Goal: Task Accomplishment & Management: Manage account settings

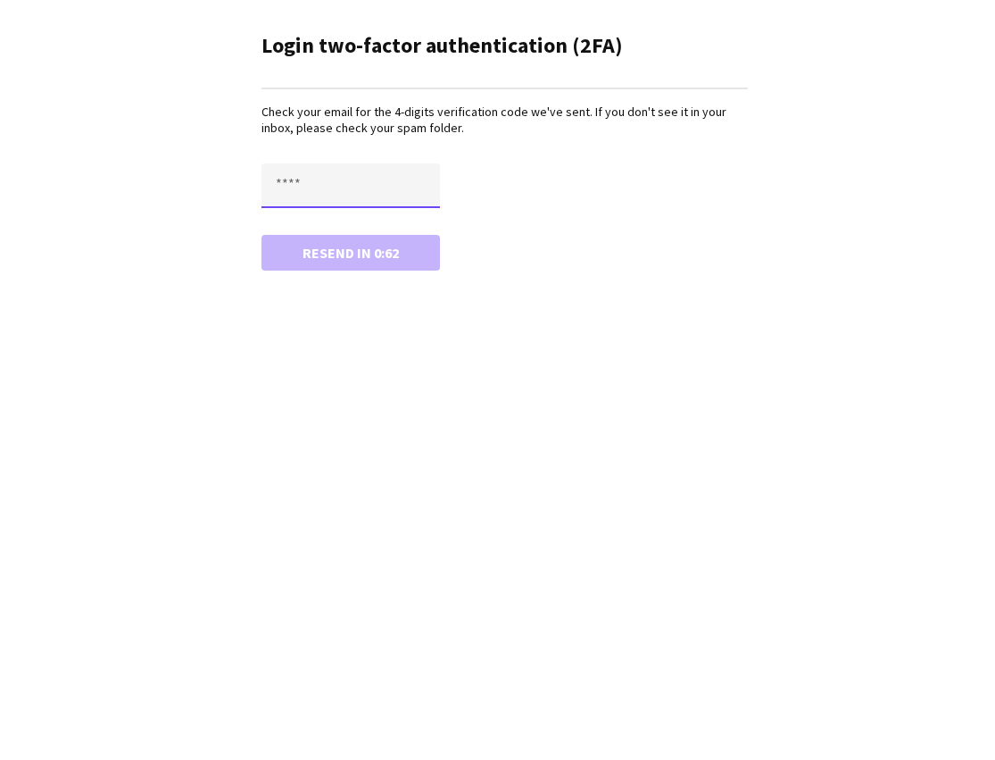
click at [332, 171] on input "text" at bounding box center [351, 185] width 179 height 45
type input "****"
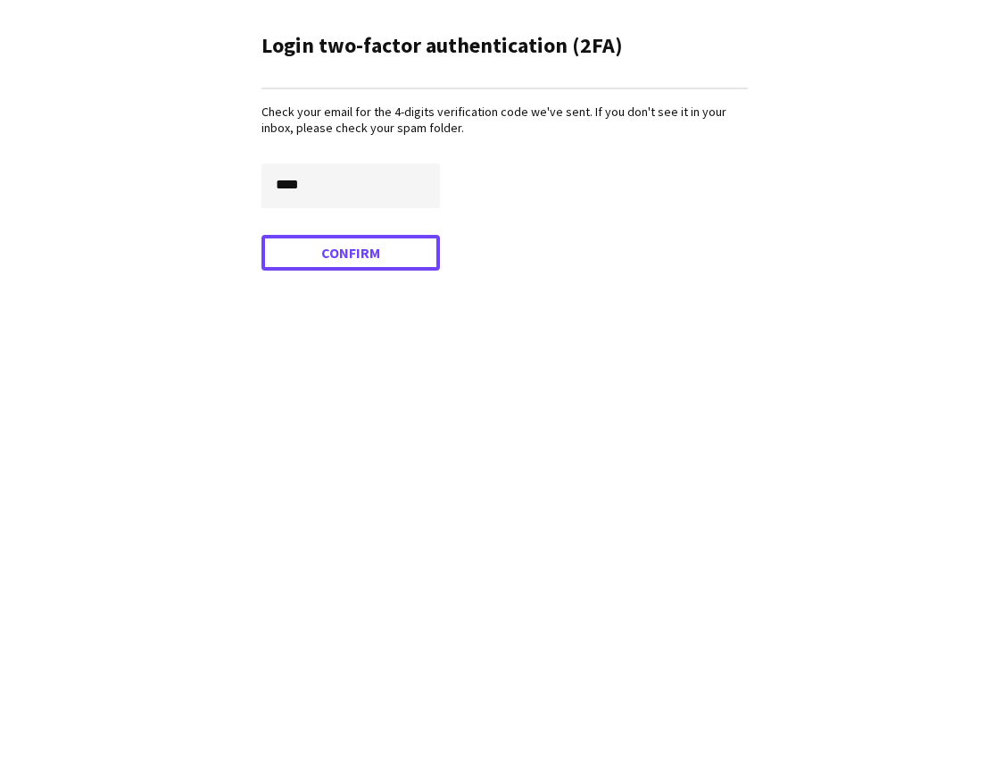
click at [361, 261] on button "Confirm" at bounding box center [351, 253] width 179 height 36
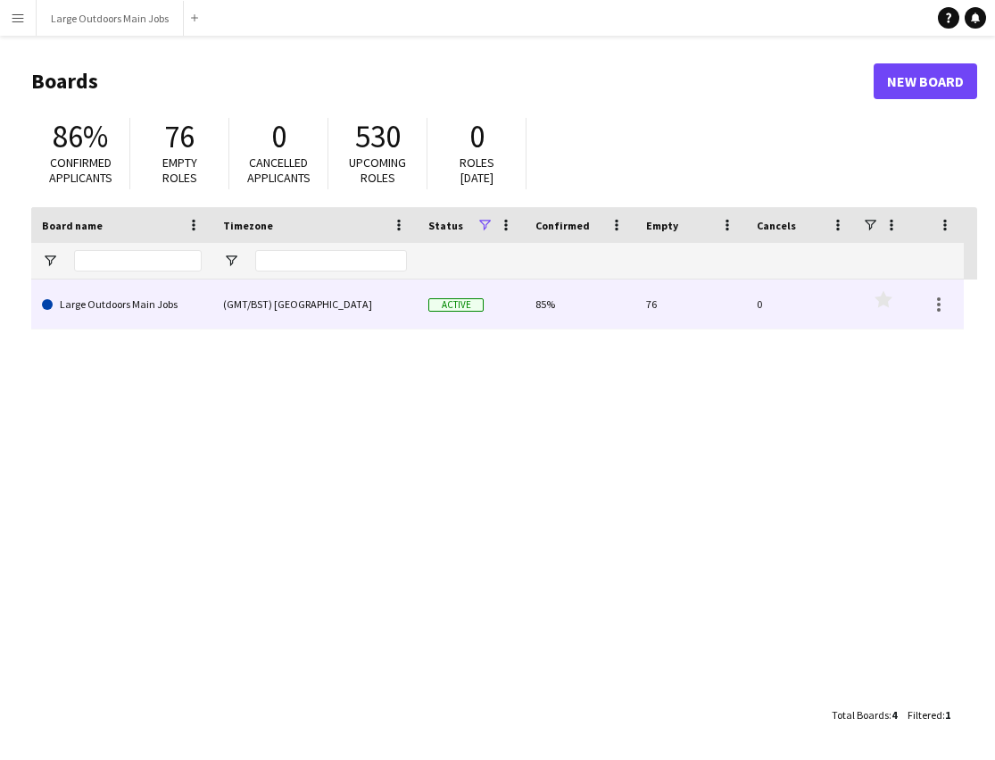
click at [127, 295] on link "Large Outdoors Main Jobs" at bounding box center [122, 304] width 160 height 50
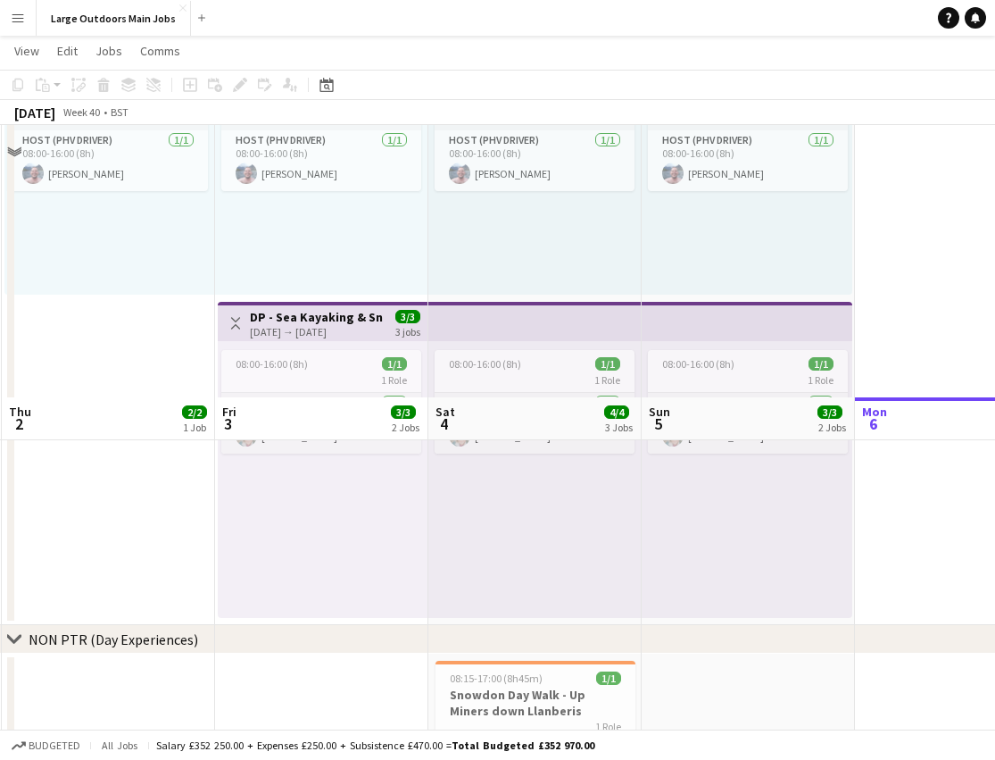
scroll to position [500, 0]
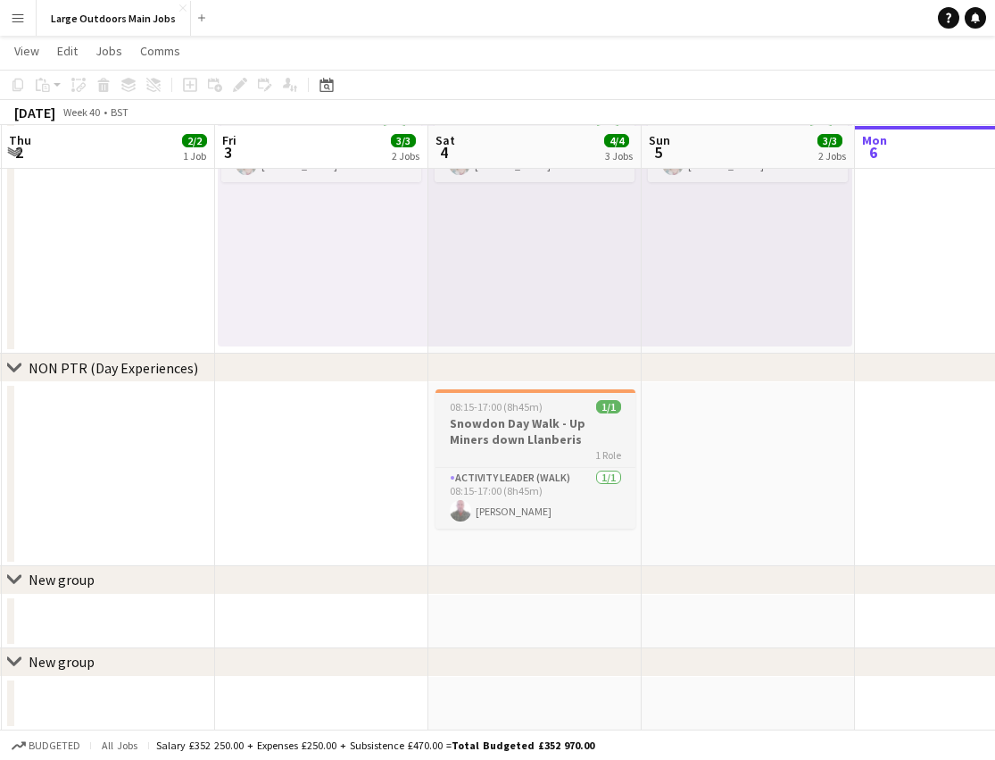
click at [486, 404] on span "08:15-17:00 (8h45m)" at bounding box center [496, 406] width 93 height 13
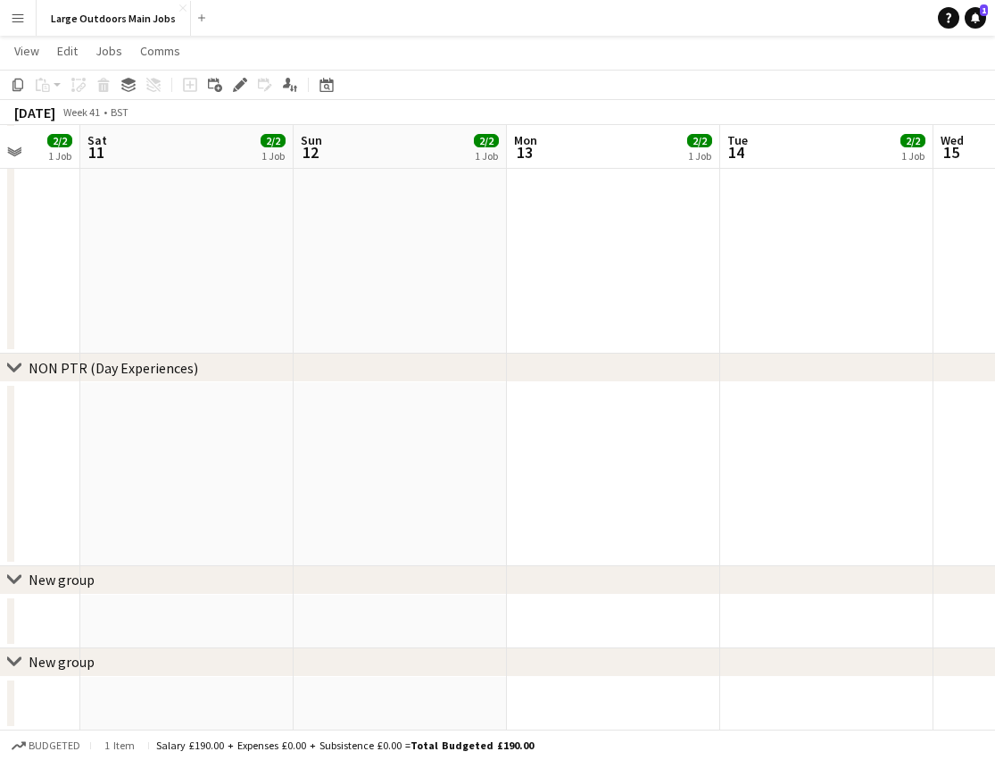
scroll to position [0, 579]
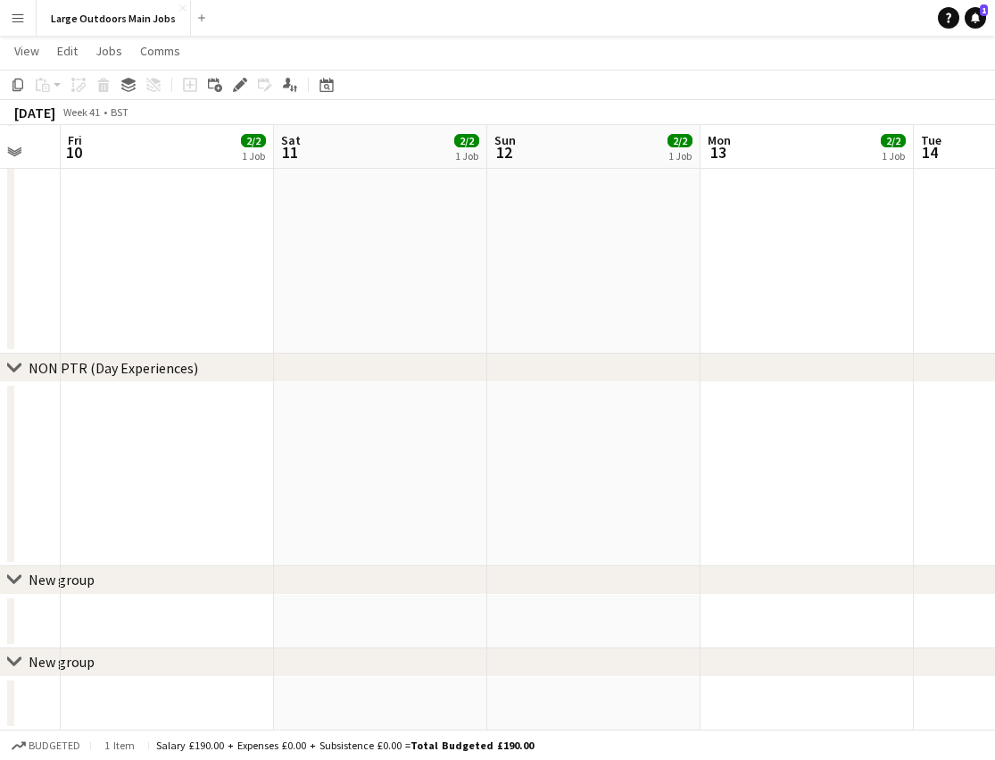
click at [783, 477] on app-date-cell at bounding box center [807, 474] width 213 height 184
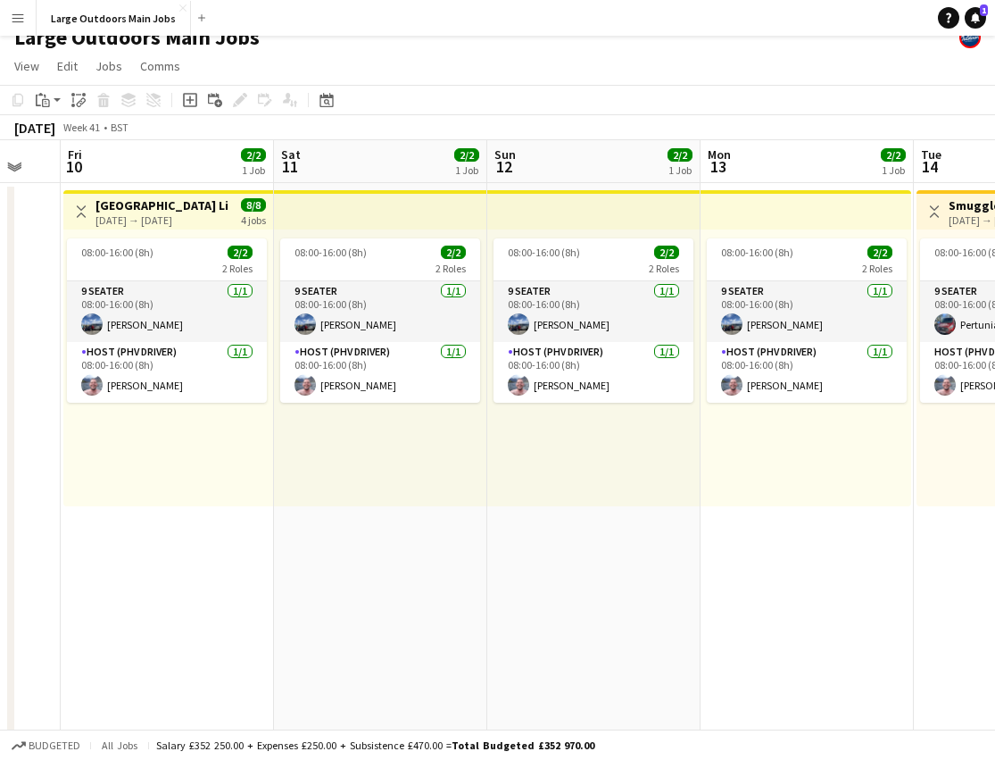
scroll to position [0, 0]
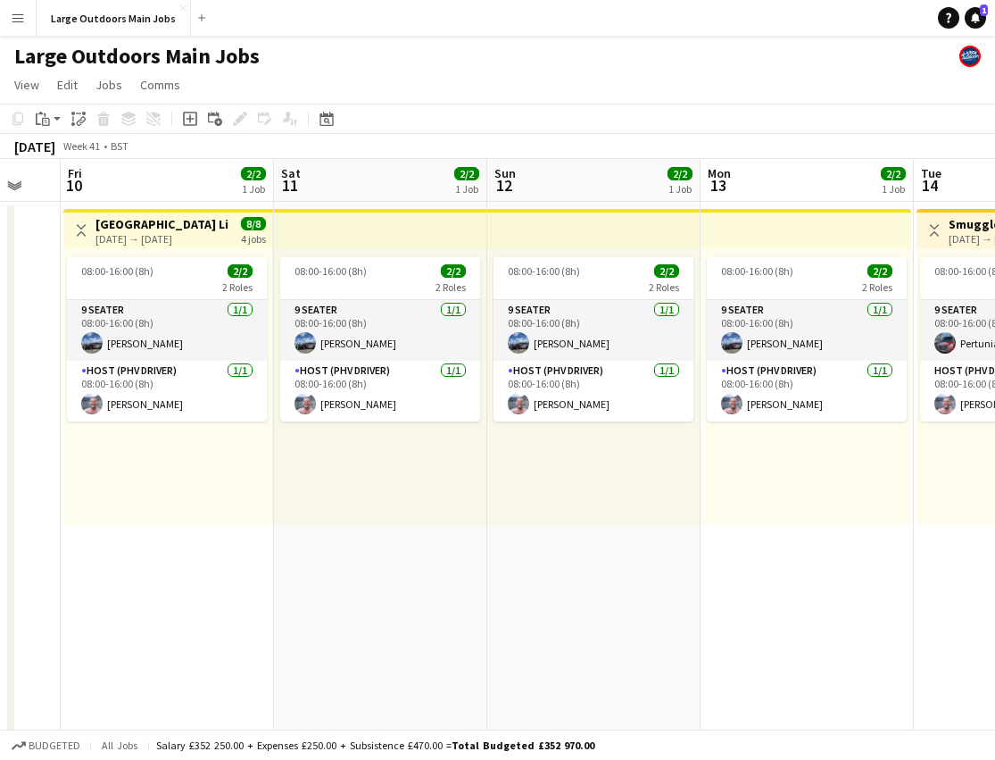
click at [775, 594] on app-date-cell "08:00-16:00 (8h) 2/2 2 Roles 9 Seater [DATE] 08:00-16:00 (8h) [PERSON_NAME] Hos…" at bounding box center [807, 528] width 213 height 653
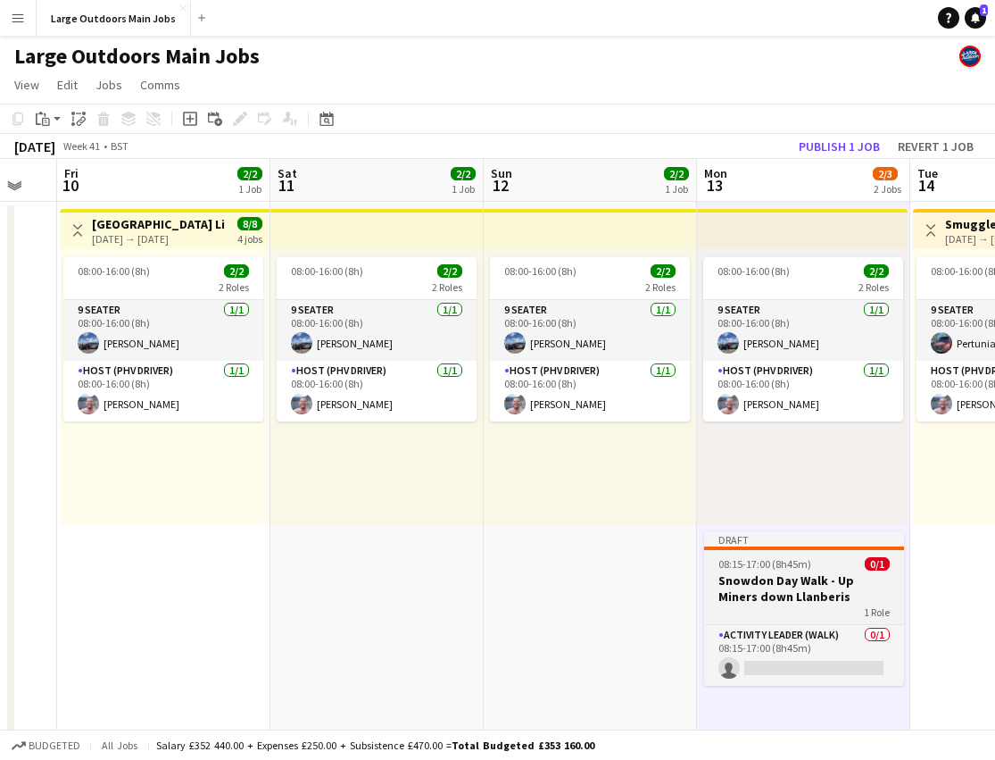
click at [781, 570] on app-job-card "Draft 08:15-17:00 (8h45m) 0/1 Snowdon Day Walk - Up Miners down Llanberis 1 Rol…" at bounding box center [804, 609] width 200 height 154
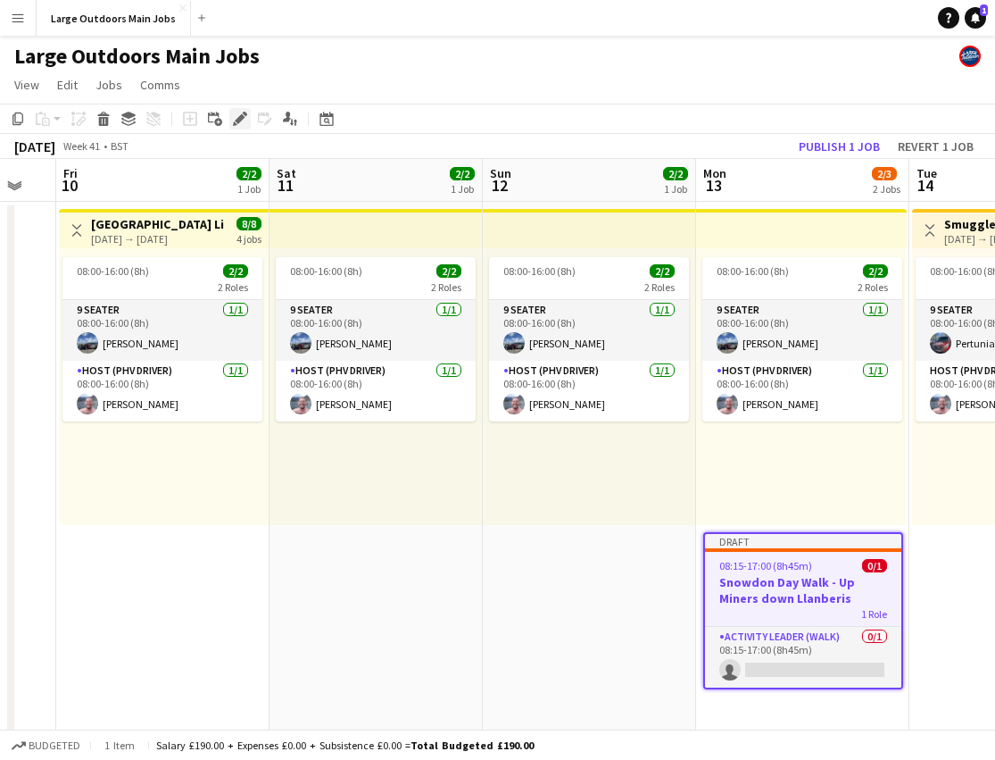
click at [239, 119] on icon at bounding box center [240, 119] width 10 height 10
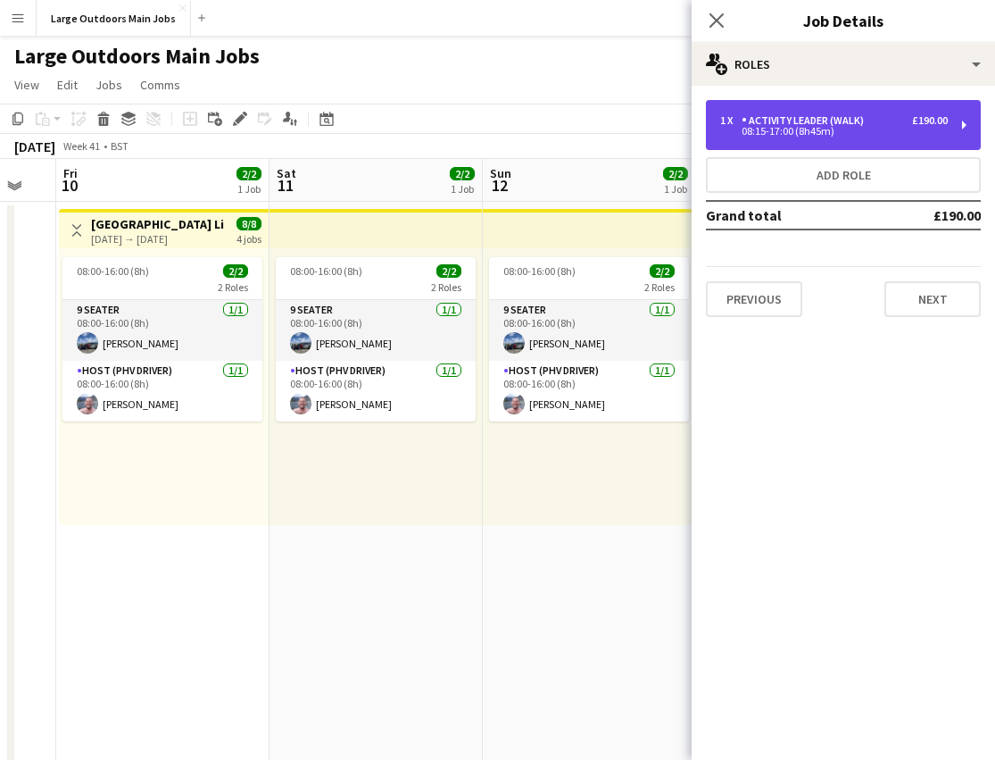
click at [841, 126] on div "Activity Leader (Walk)" at bounding box center [806, 120] width 129 height 12
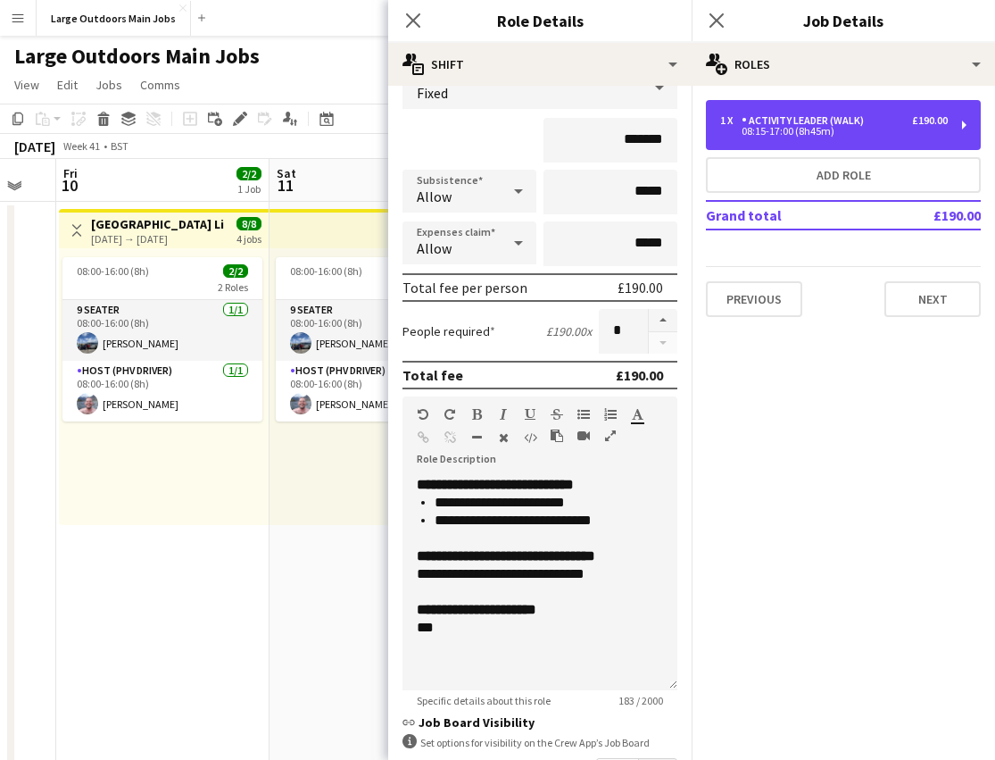
scroll to position [0, 0]
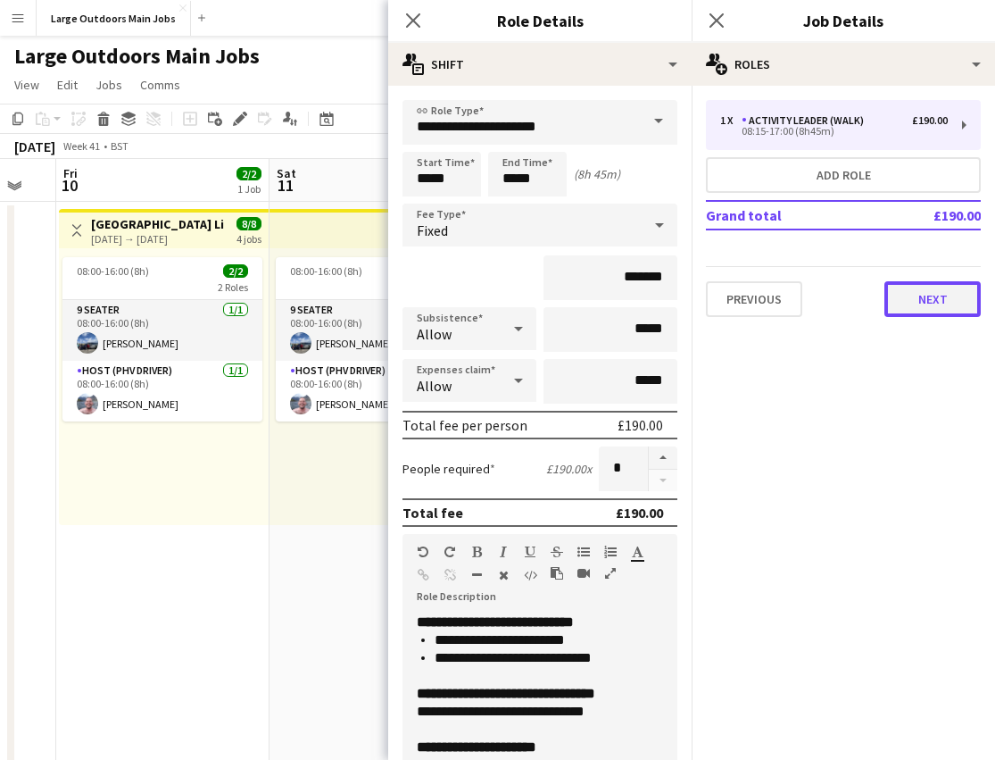
click at [932, 301] on button "Next" at bounding box center [933, 299] width 96 height 36
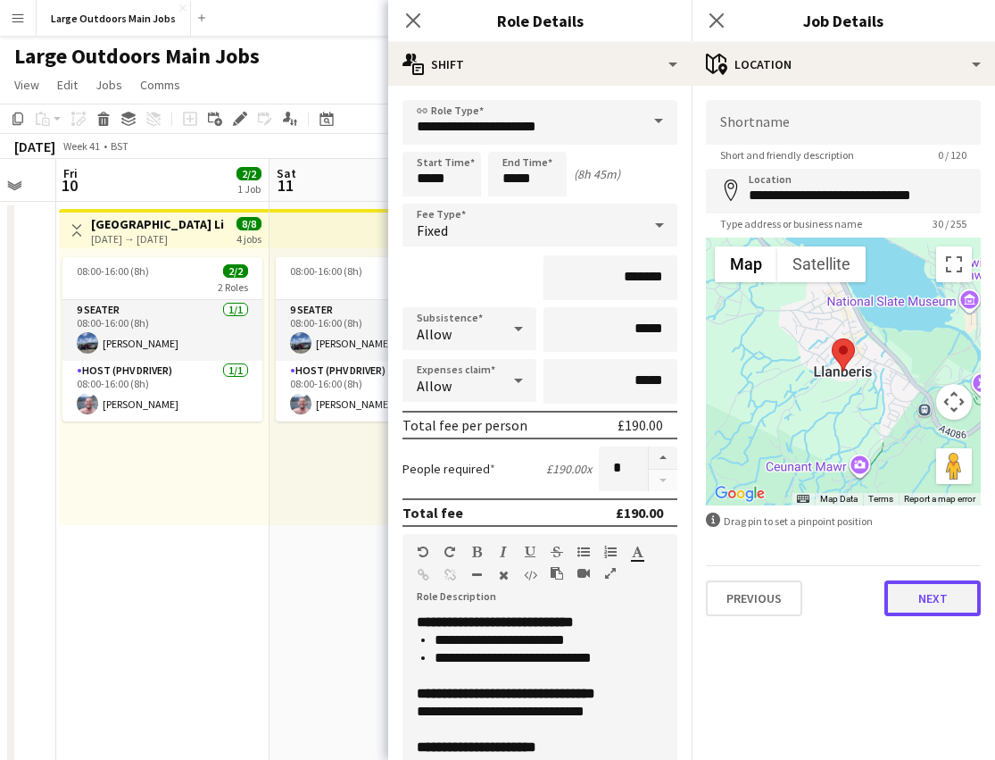
click at [936, 587] on button "Next" at bounding box center [933, 598] width 96 height 36
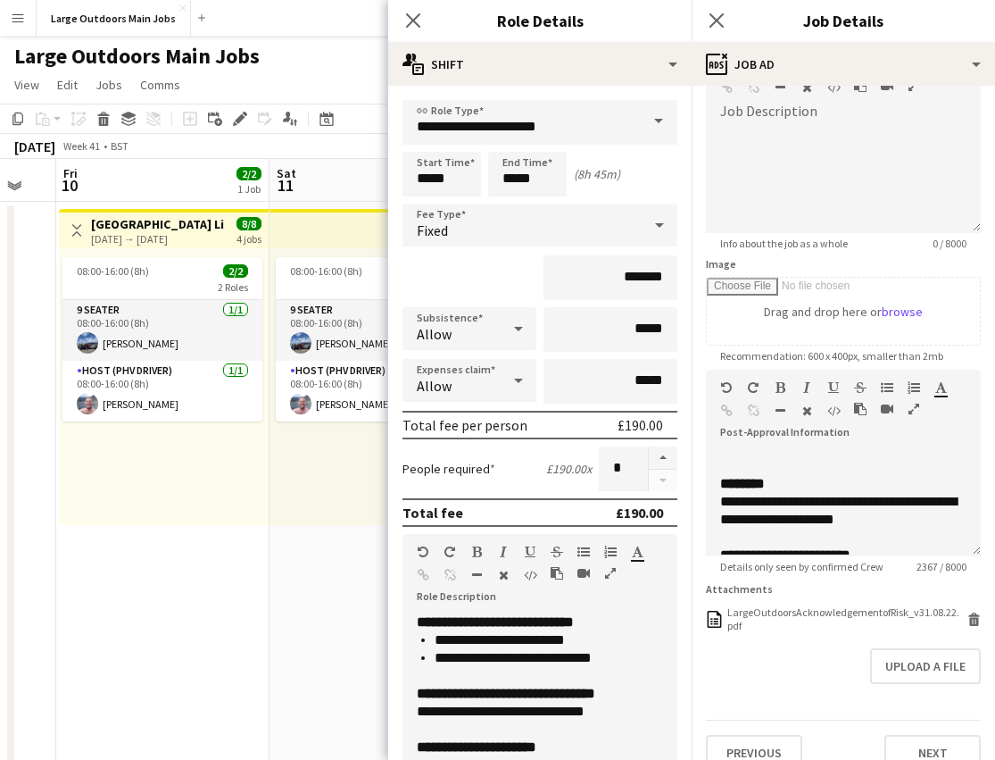
scroll to position [1675, 0]
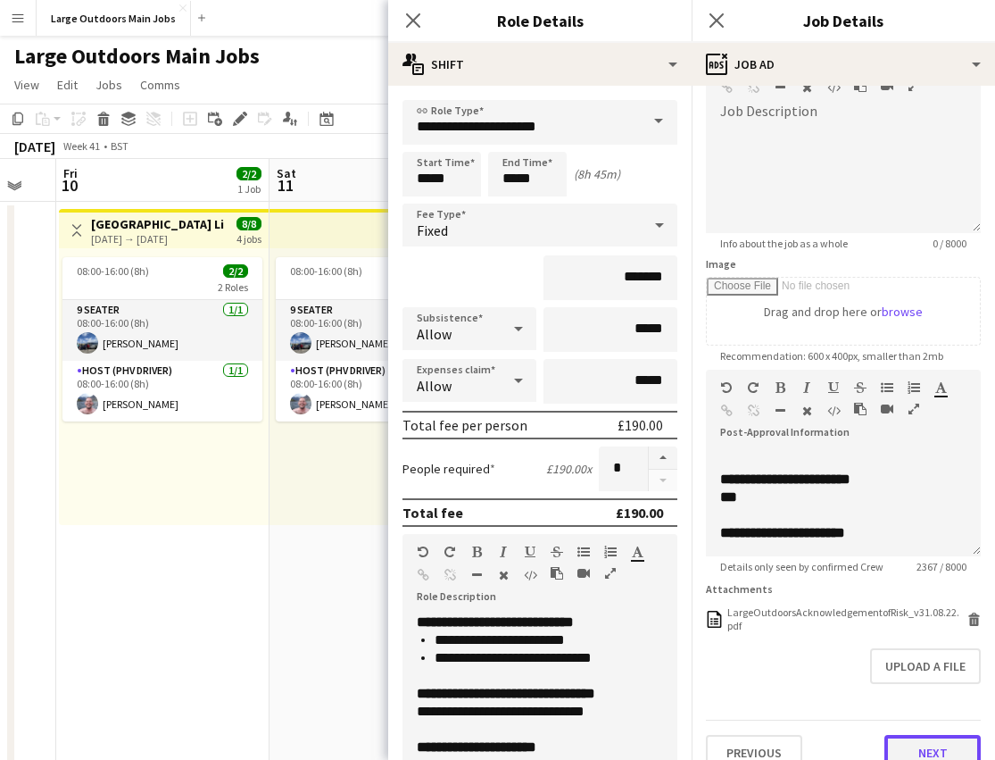
click at [944, 745] on button "Next" at bounding box center [933, 753] width 96 height 36
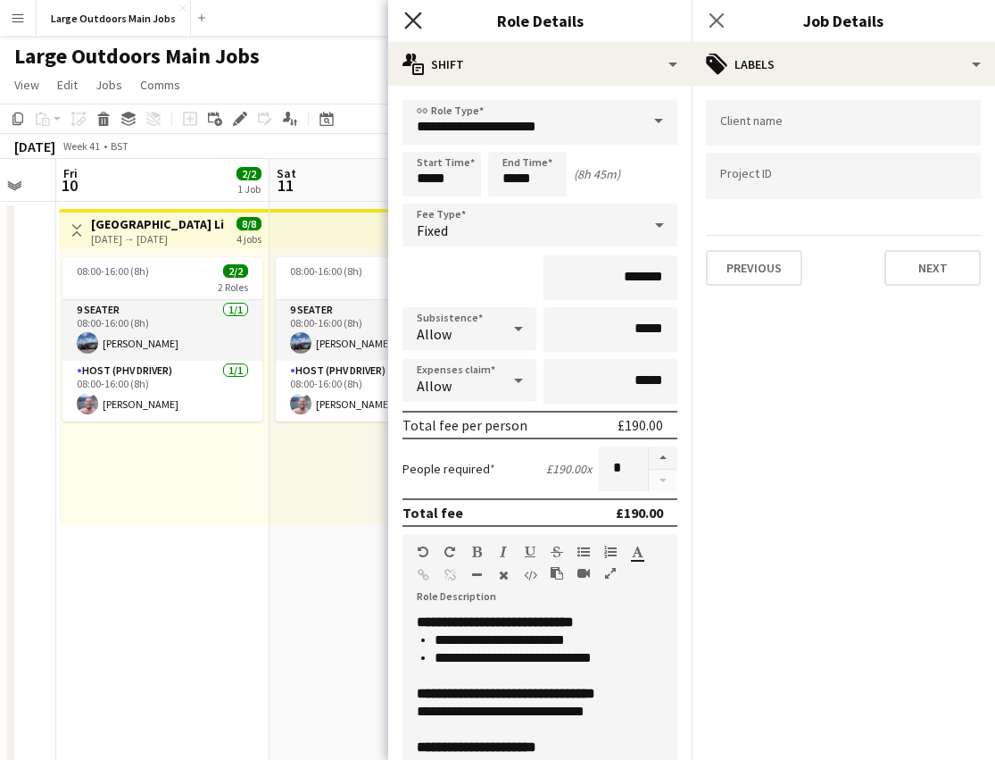
drag, startPoint x: 415, startPoint y: 20, endPoint x: 777, endPoint y: 35, distance: 362.7
click at [418, 20] on icon "Close pop-in" at bounding box center [413, 20] width 14 height 14
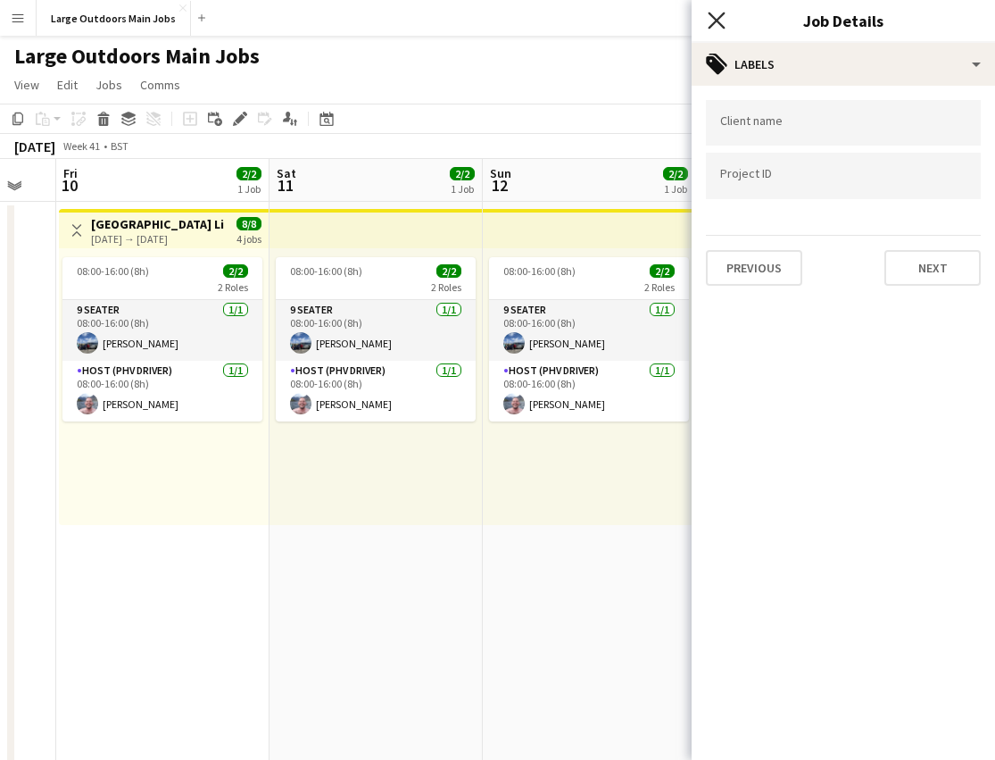
click at [718, 17] on icon "Close pop-in" at bounding box center [716, 20] width 17 height 17
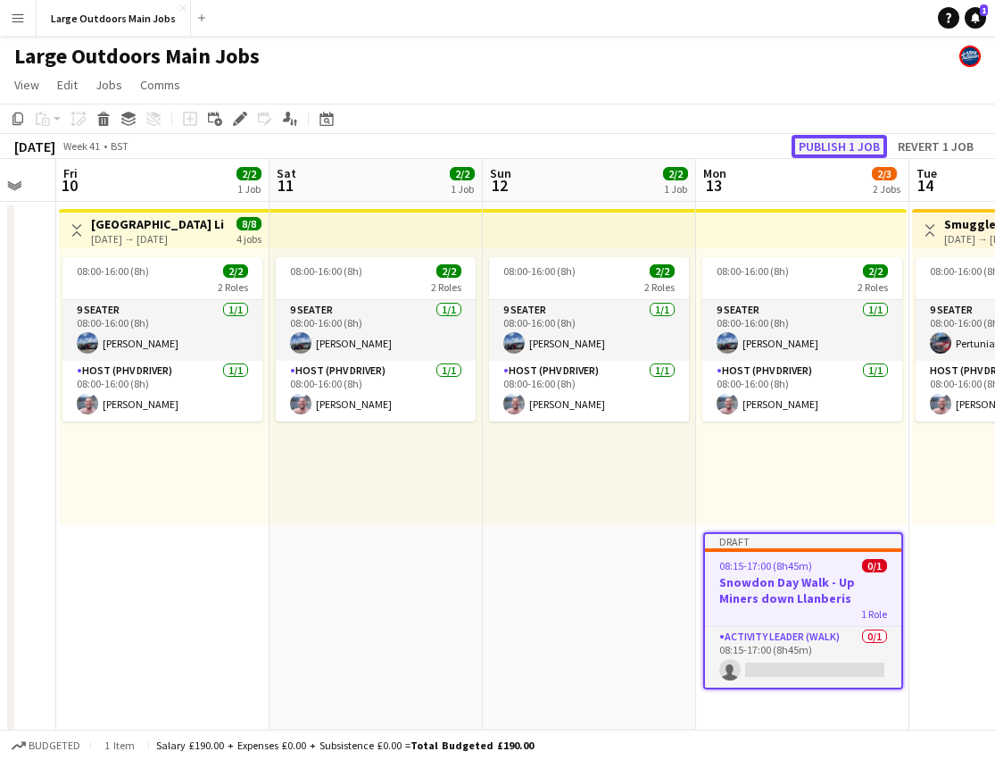
click at [841, 151] on button "Publish 1 job" at bounding box center [840, 146] width 96 height 23
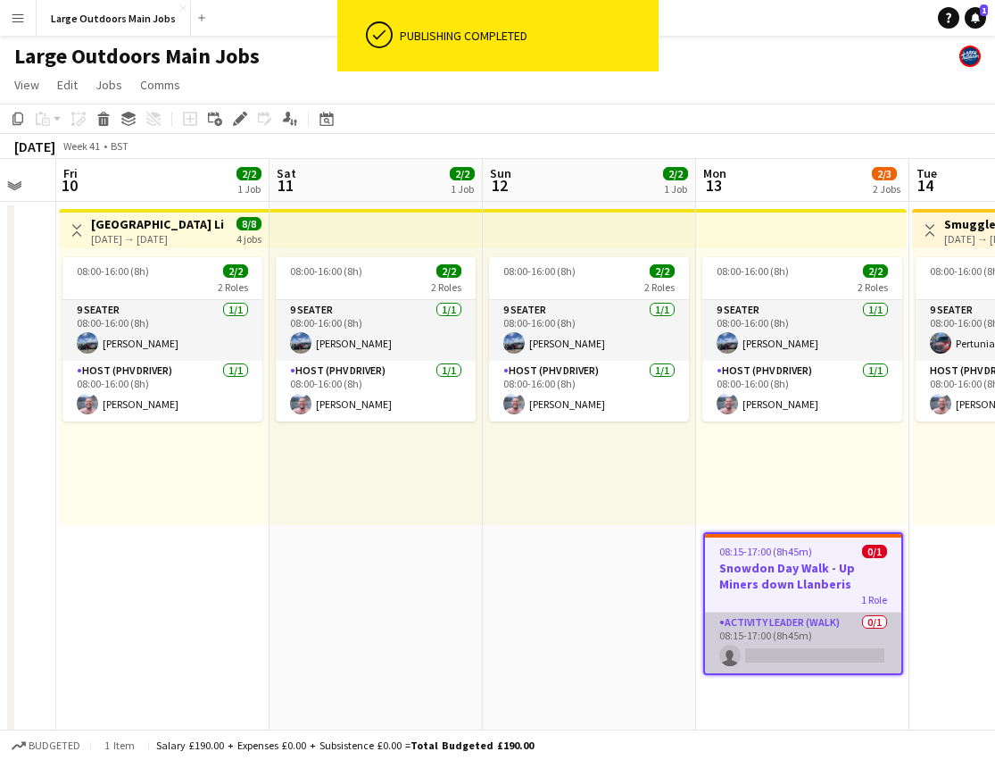
click at [783, 629] on app-card-role "Activity Leader (Walk) 0/1 08:15-17:00 (8h45m) single-neutral-actions" at bounding box center [803, 642] width 196 height 61
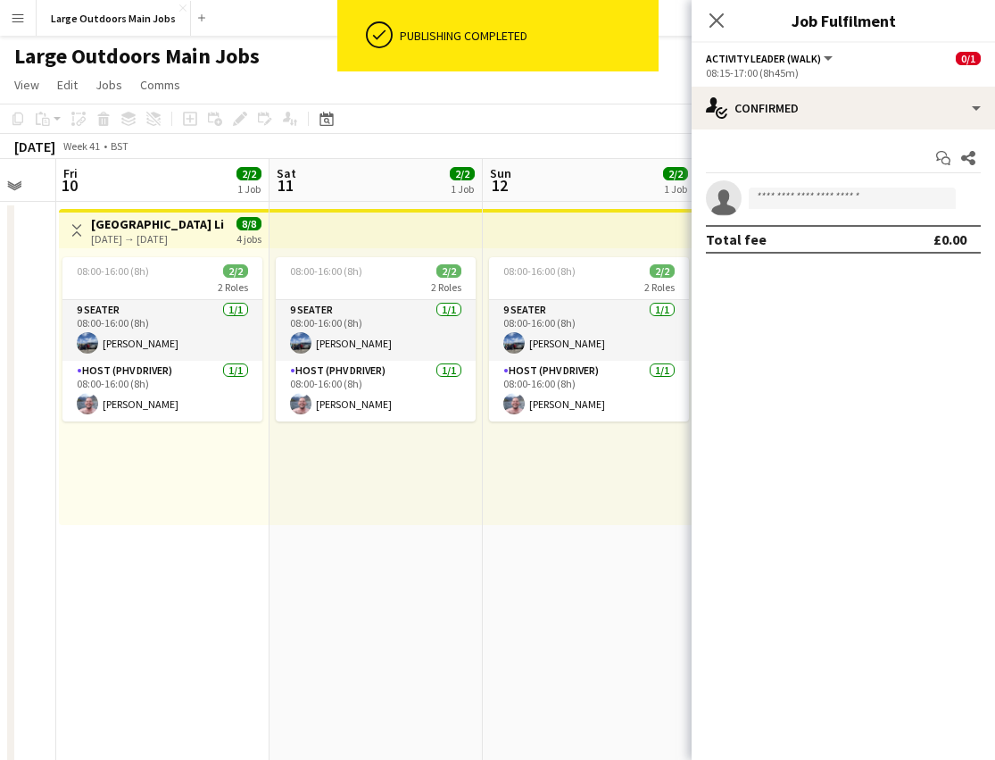
click at [712, 19] on icon "Close pop-in" at bounding box center [717, 20] width 14 height 14
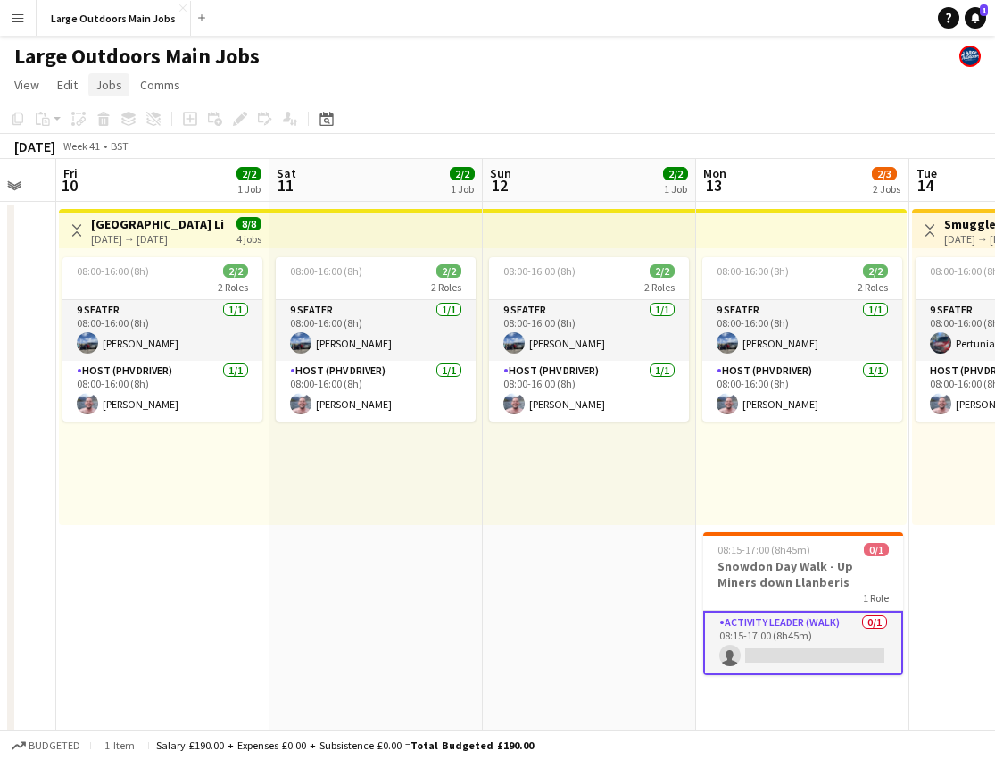
click at [104, 85] on span "Jobs" at bounding box center [109, 85] width 27 height 16
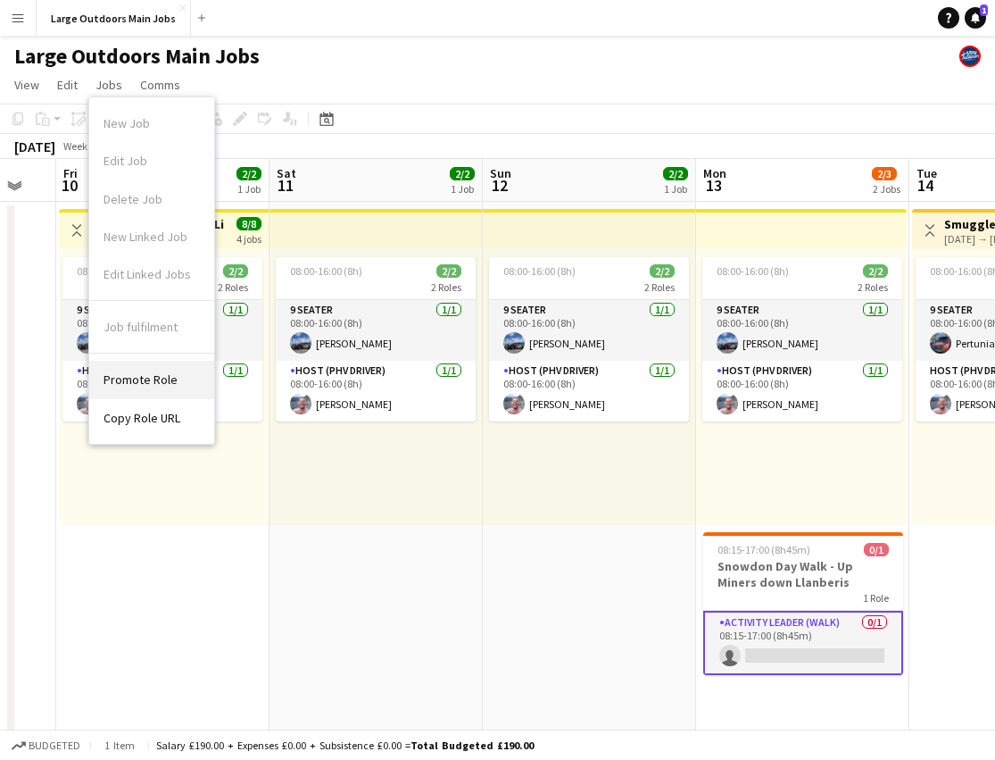
click at [133, 378] on span "Promote Role" at bounding box center [141, 379] width 74 height 16
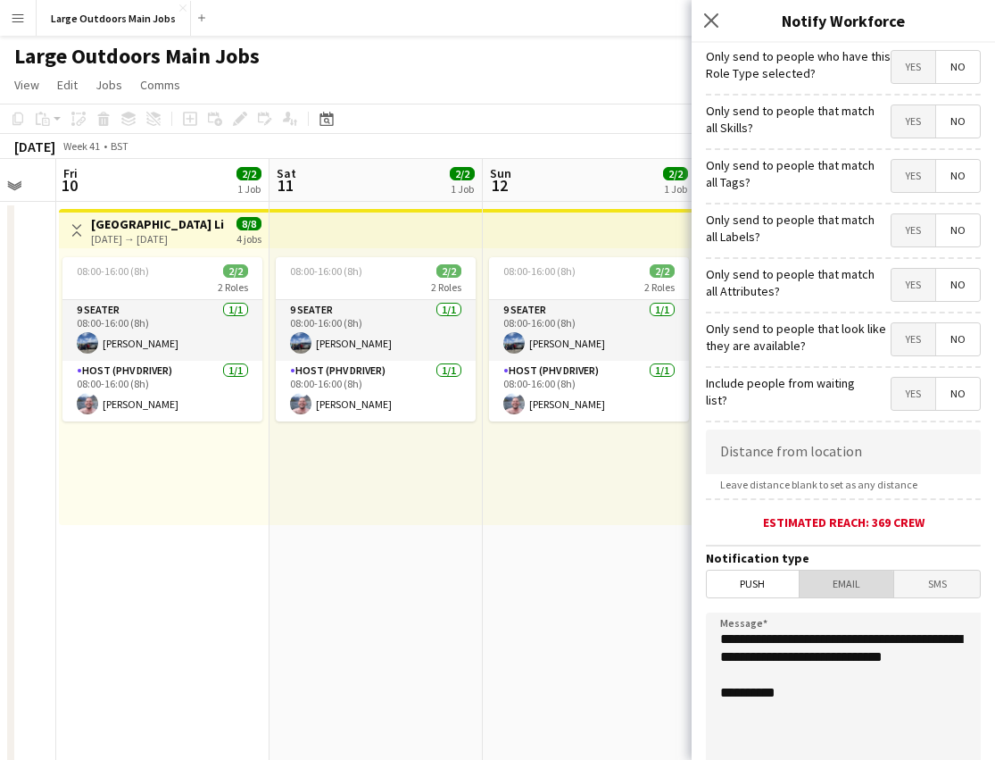
click at [846, 588] on span "Email" at bounding box center [847, 583] width 95 height 27
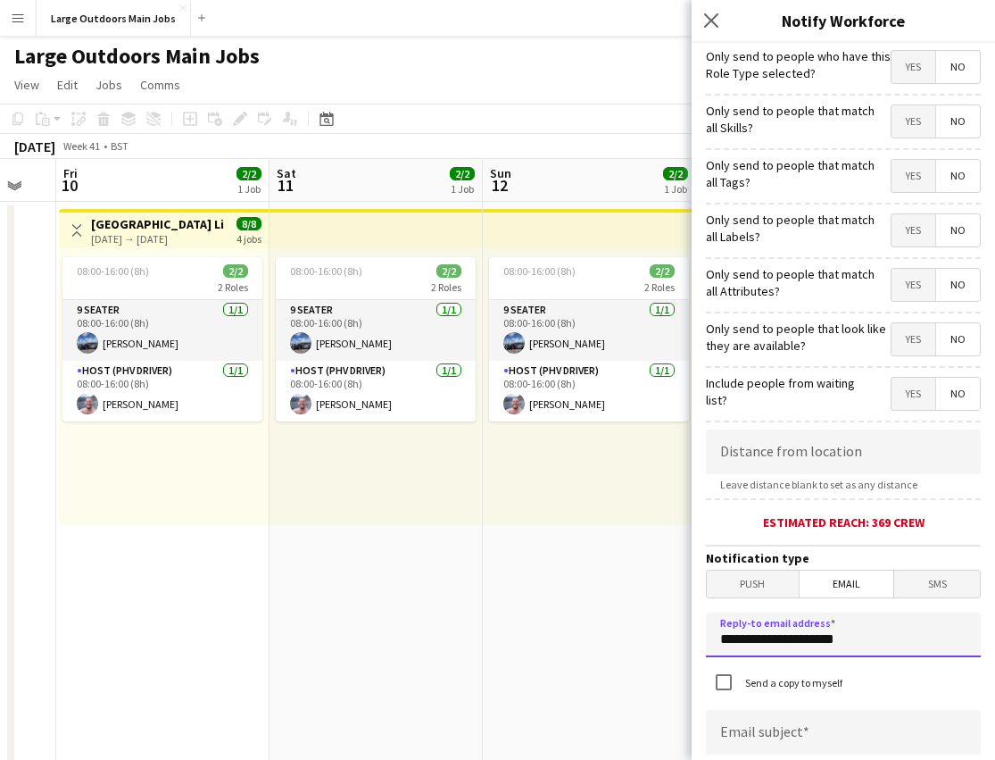
drag, startPoint x: 871, startPoint y: 644, endPoint x: 638, endPoint y: 644, distance: 233.0
click at [638, 644] on body "Menu Boards Boards Boards All jobs Status Workforce Workforce My Workforce Recr…" at bounding box center [497, 631] width 995 height 1262
type input "**********"
click at [750, 710] on form "**********" at bounding box center [843, 758] width 303 height 1430
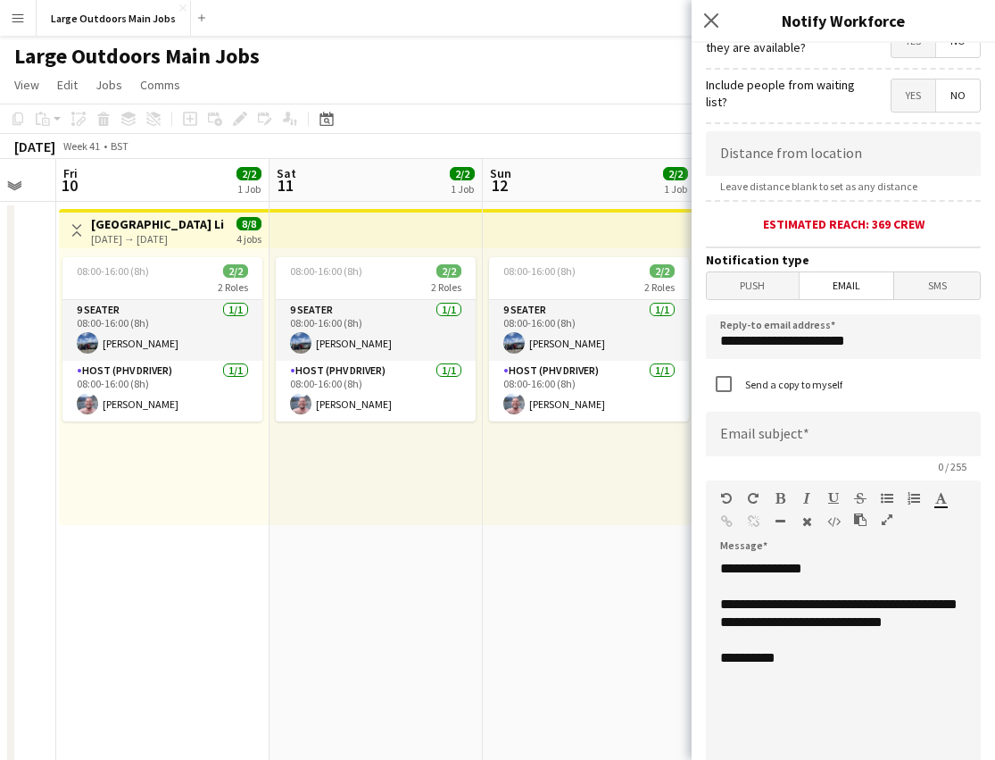
scroll to position [306, 0]
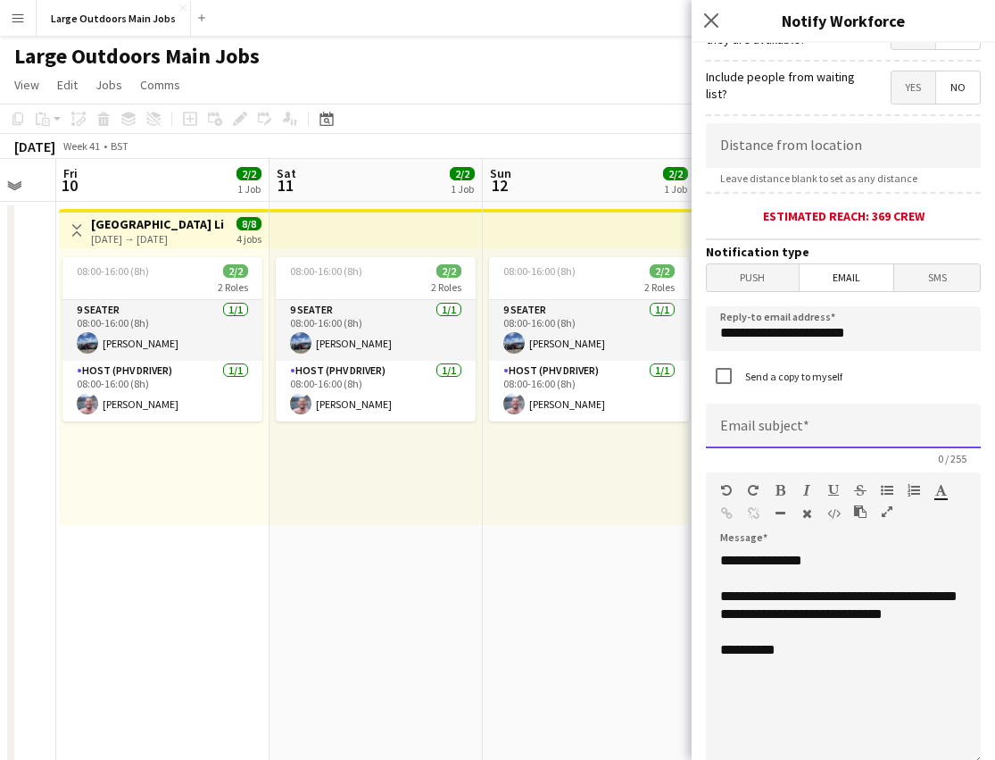
click at [802, 431] on input at bounding box center [843, 425] width 275 height 45
type input "**********"
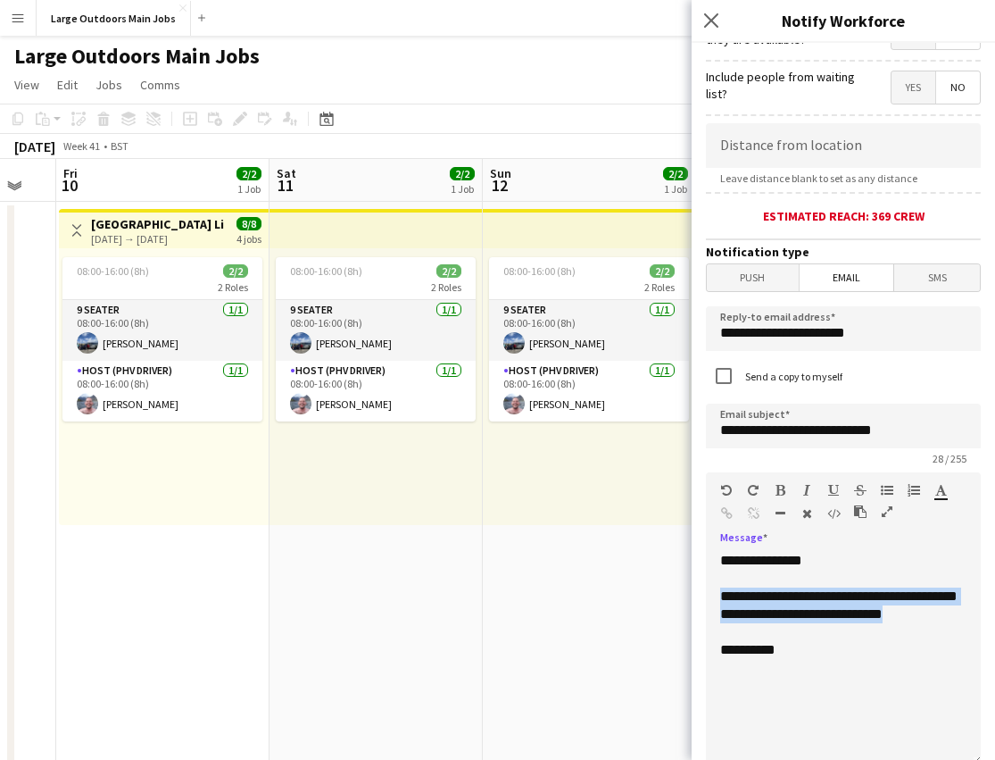
drag, startPoint x: 821, startPoint y: 641, endPoint x: 711, endPoint y: 605, distance: 115.5
click at [712, 605] on div "**********" at bounding box center [843, 659] width 275 height 214
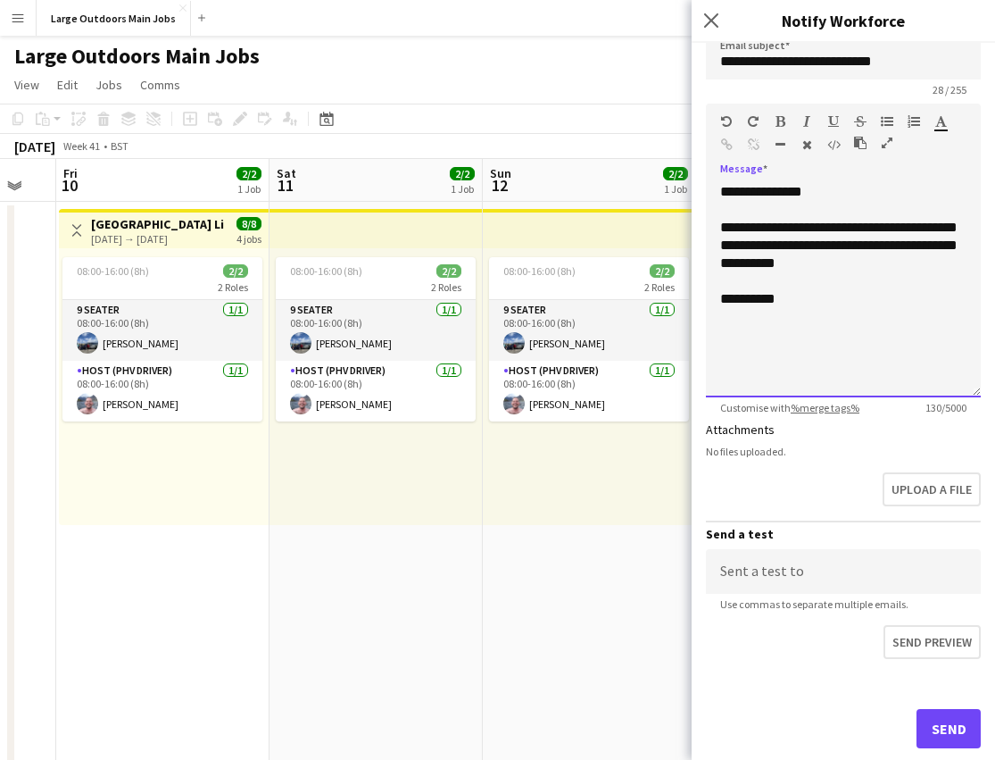
scroll to position [717, 0]
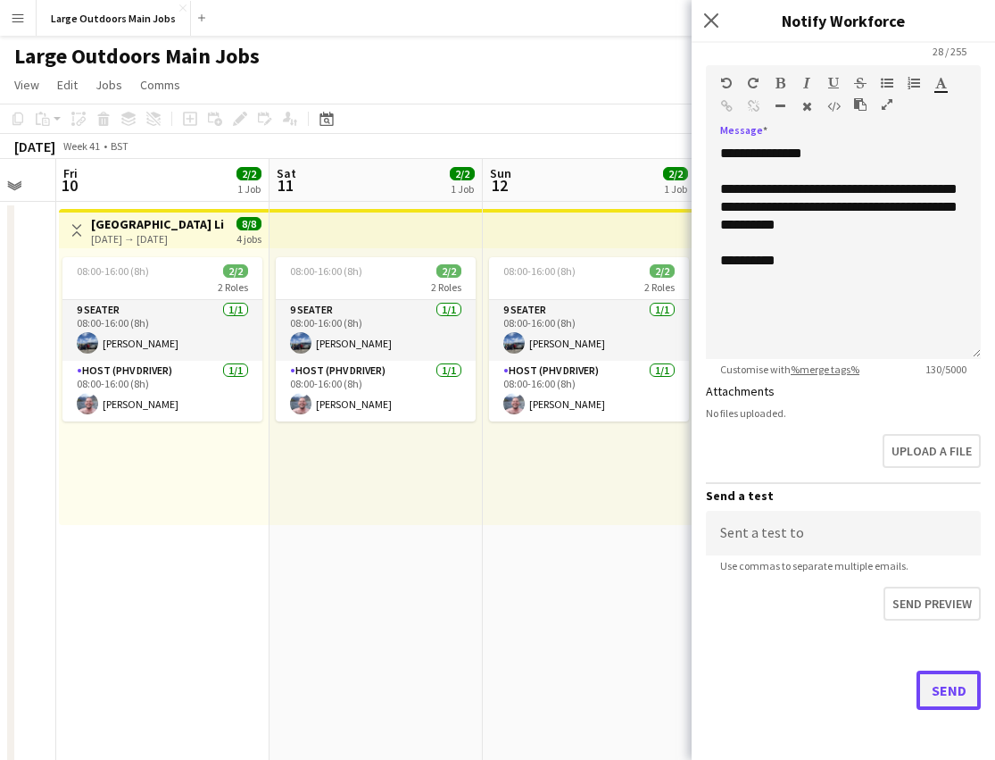
click at [941, 688] on button "Send" at bounding box center [949, 689] width 64 height 39
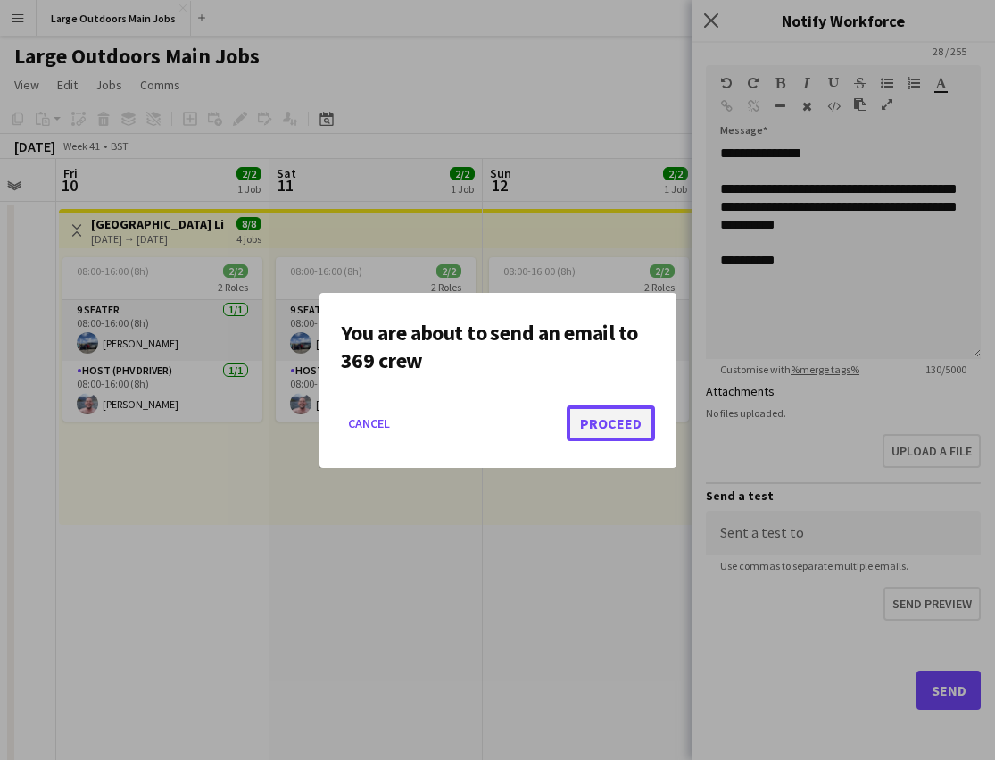
click at [619, 436] on button "Proceed" at bounding box center [611, 423] width 88 height 36
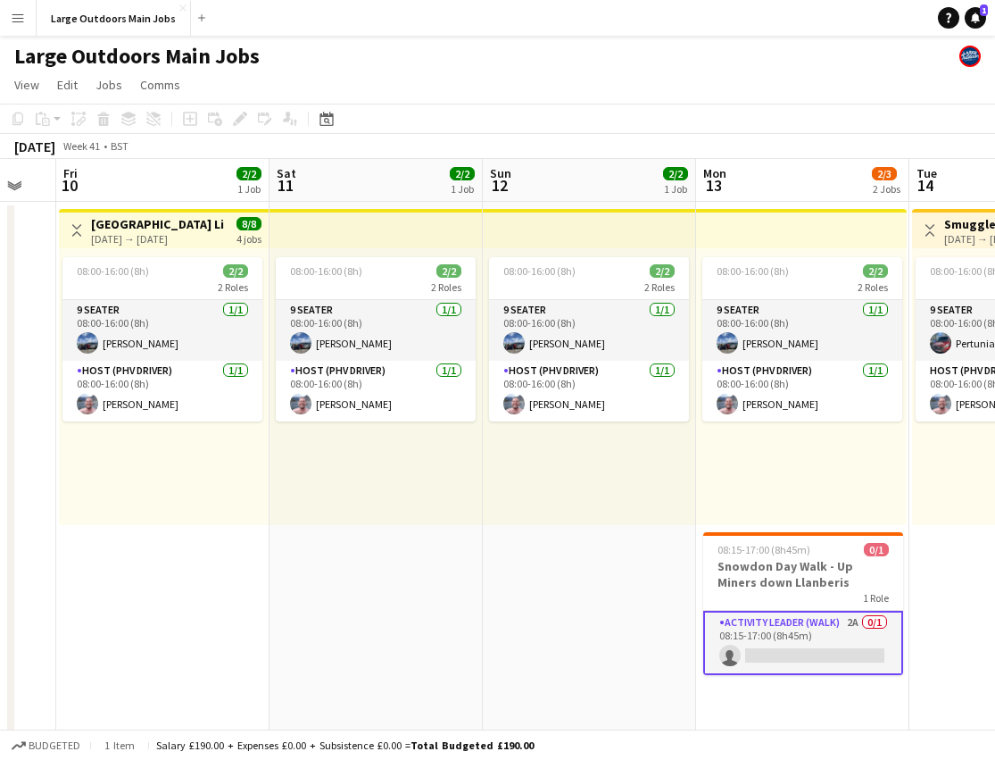
click at [758, 630] on app-card-role "Activity Leader (Walk) 2A 0/1 08:15-17:00 (8h45m) single-neutral-actions" at bounding box center [803, 643] width 200 height 64
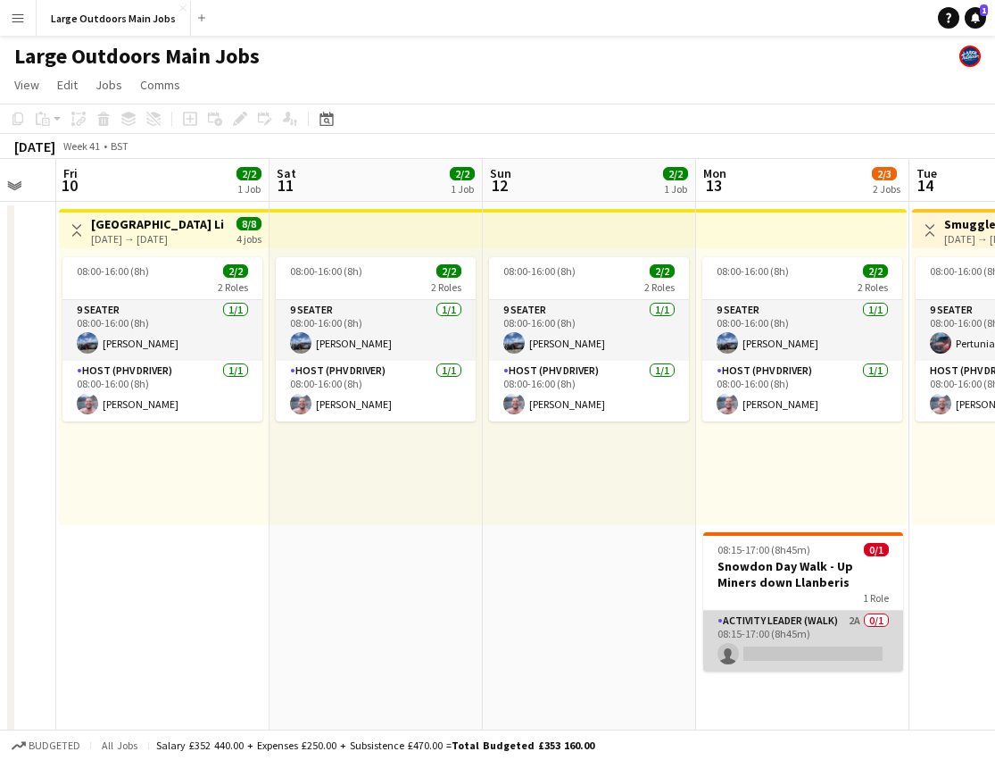
click at [768, 632] on app-card-role "Activity Leader (Walk) 2A 0/1 08:15-17:00 (8h45m) single-neutral-actions" at bounding box center [803, 641] width 200 height 61
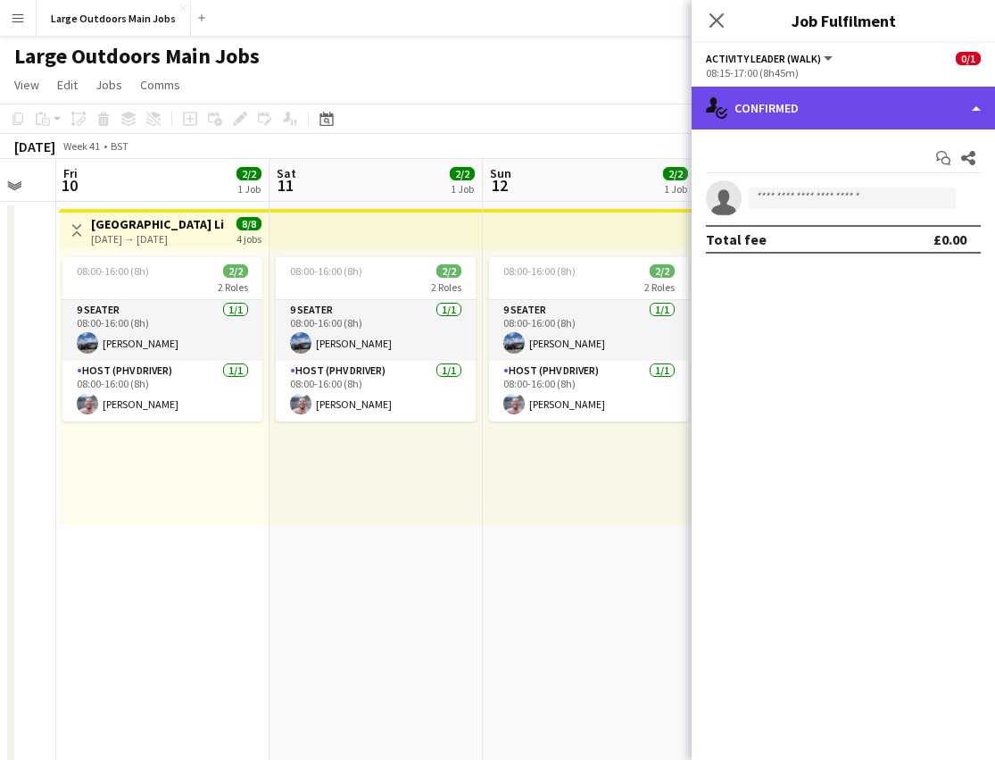
click at [850, 117] on div "single-neutral-actions-check-2 Confirmed" at bounding box center [843, 108] width 303 height 43
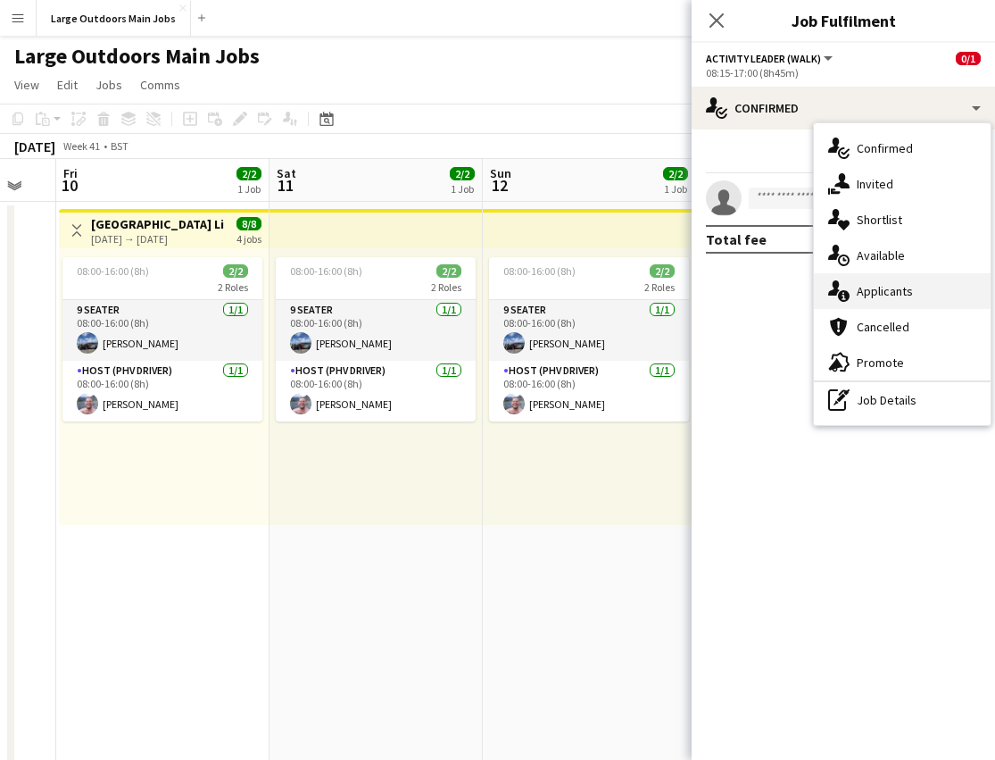
click at [889, 288] on span "Applicants" at bounding box center [885, 291] width 56 height 16
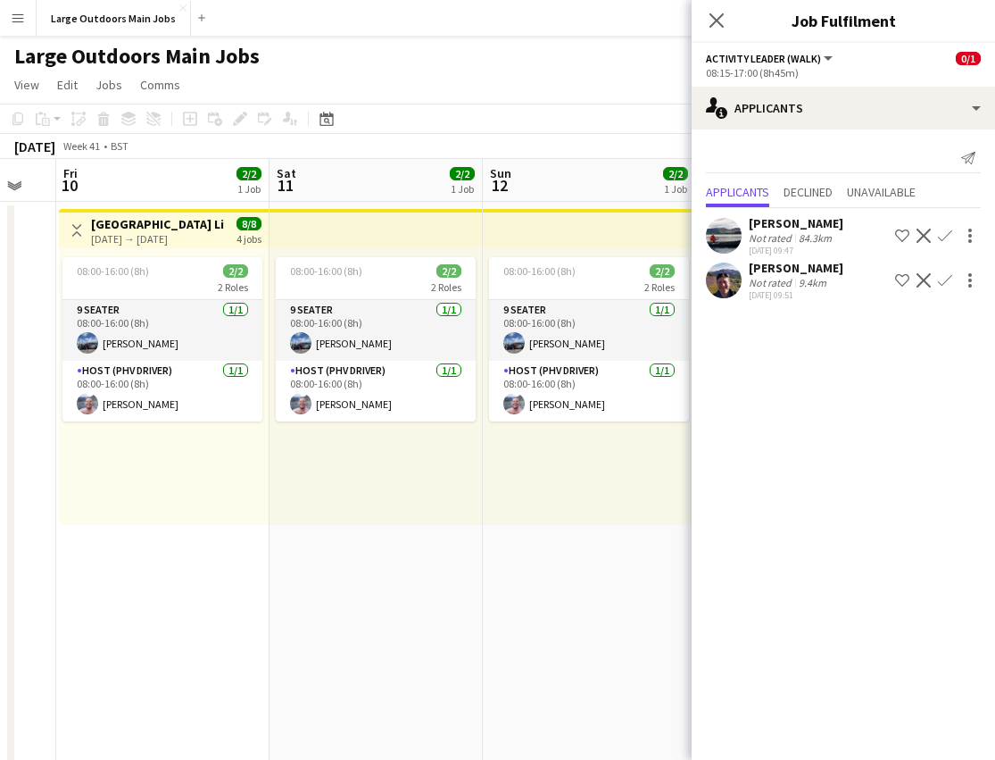
click at [719, 231] on app-user-avatar at bounding box center [724, 236] width 36 height 36
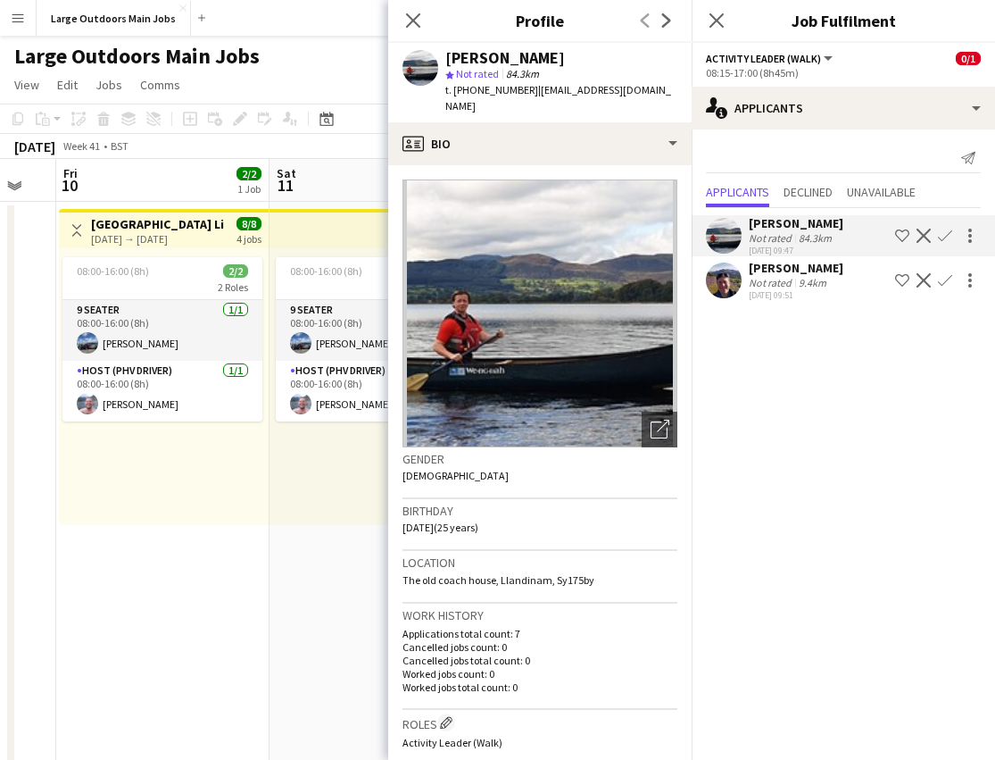
click at [724, 274] on app-user-avatar at bounding box center [724, 280] width 36 height 36
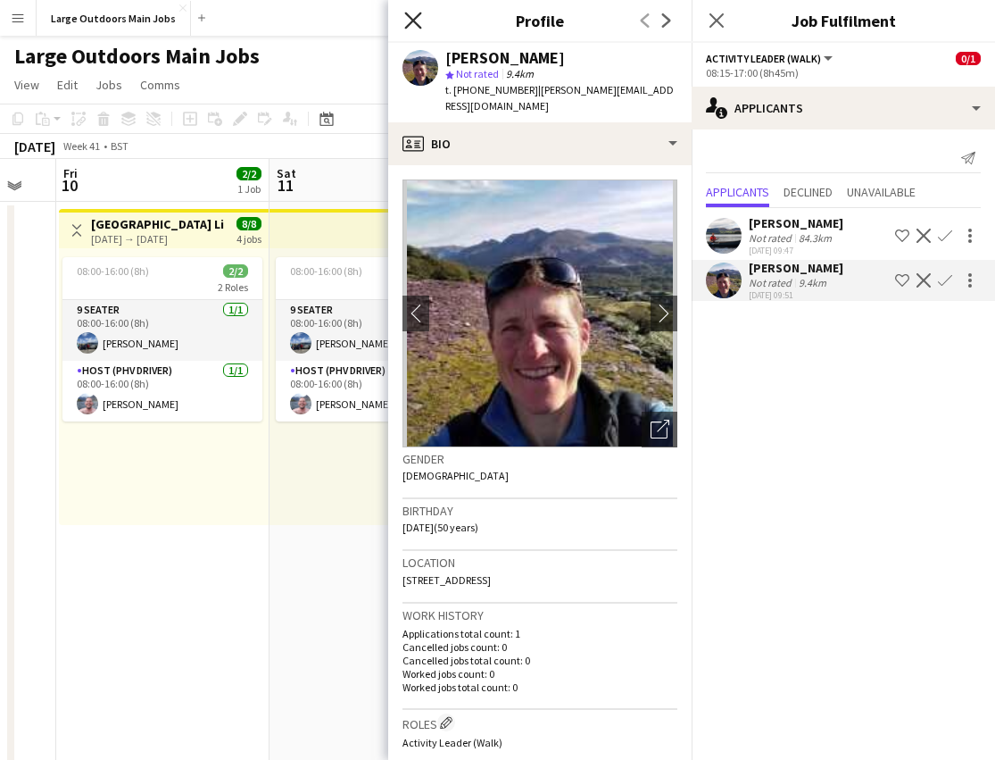
click at [411, 16] on icon at bounding box center [412, 20] width 17 height 17
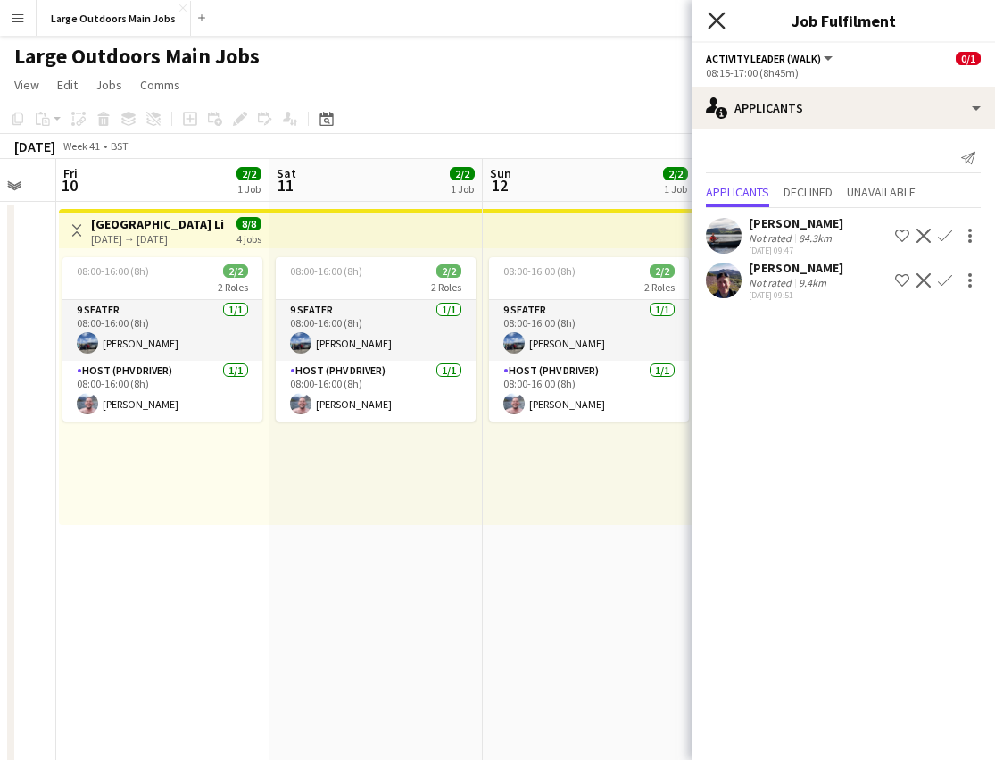
click at [718, 20] on icon at bounding box center [716, 20] width 17 height 17
